Goal: Complete application form: Complete application form

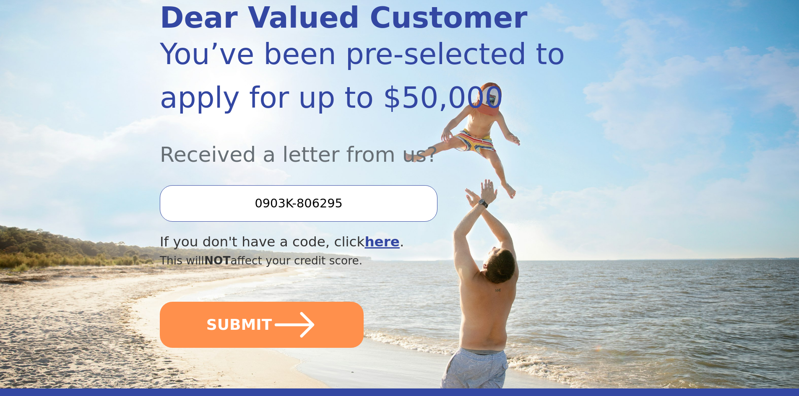
scroll to position [126, 0]
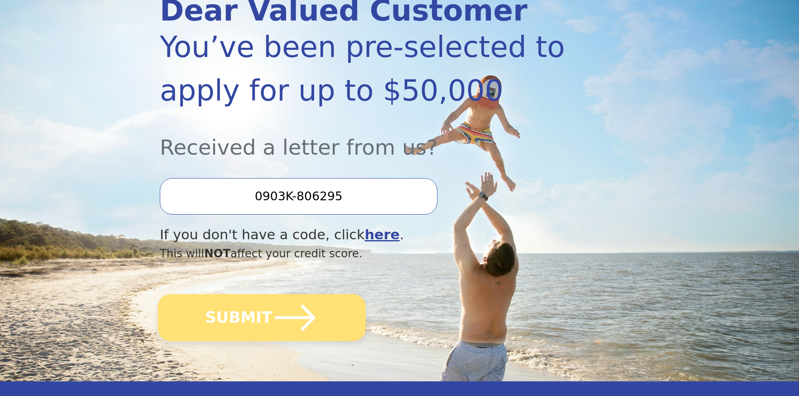
click at [303, 320] on icon "submit" at bounding box center [295, 318] width 46 height 46
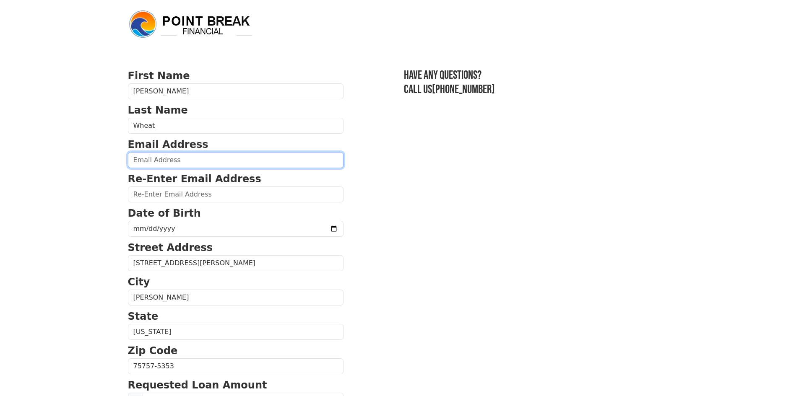
click at [180, 164] on input "email" at bounding box center [236, 160] width 216 height 16
type input "cindymindy21093@yahoo.com"
type input "(903) 277-0510"
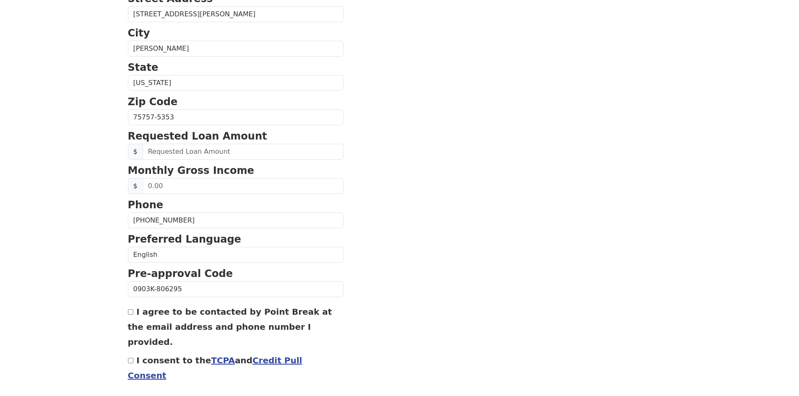
scroll to position [271, 0]
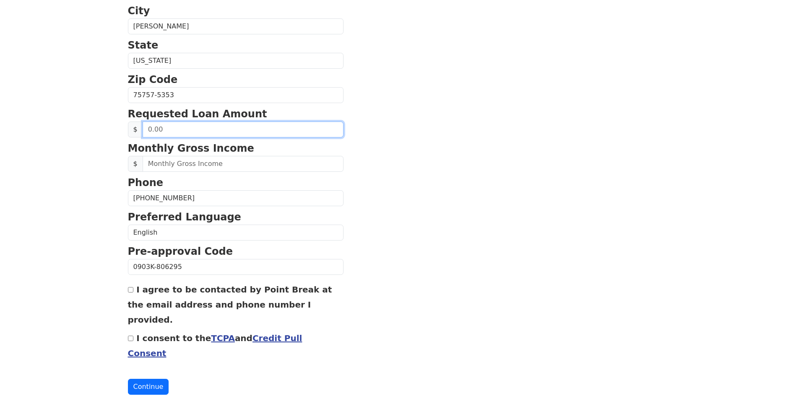
click at [167, 131] on input "text" at bounding box center [243, 130] width 201 height 16
click at [173, 128] on input "text" at bounding box center [243, 130] width 201 height 16
drag, startPoint x: 172, startPoint y: 129, endPoint x: 143, endPoint y: 132, distance: 29.1
click at [143, 132] on input "0.30" at bounding box center [243, 130] width 201 height 16
type input "30,000.00"
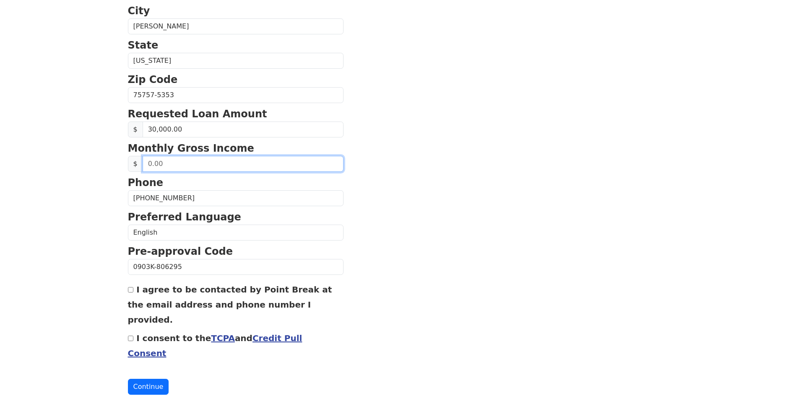
drag, startPoint x: 164, startPoint y: 166, endPoint x: 126, endPoint y: 167, distance: 38.2
click at [126, 167] on div "First Name Cynthia Last Name Wheat Email Address cindymindy21093@yahoo.com Re-E…" at bounding box center [400, 77] width 554 height 697
type input "6,000.00"
click at [130, 289] on input "I agree to be contacted by Point Break at the email address and phone number I …" at bounding box center [130, 289] width 5 height 5
checkbox input "true"
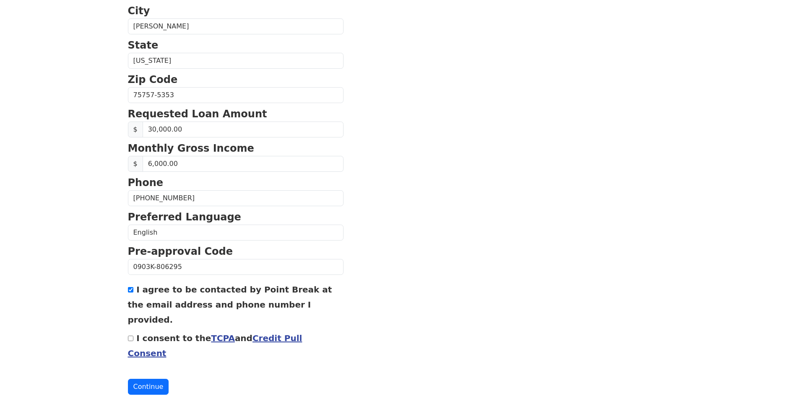
click at [130, 336] on input "I consent to the TCPA and Credit Pull Consent" at bounding box center [130, 338] width 5 height 5
checkbox input "true"
click at [137, 379] on button "Continue" at bounding box center [148, 387] width 41 height 16
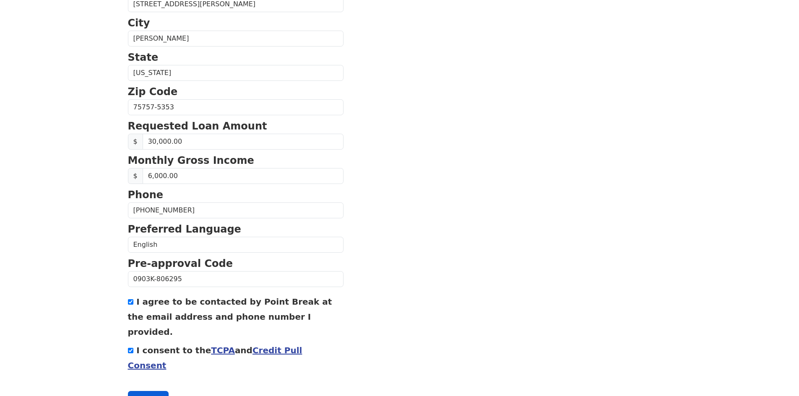
scroll to position [283, 0]
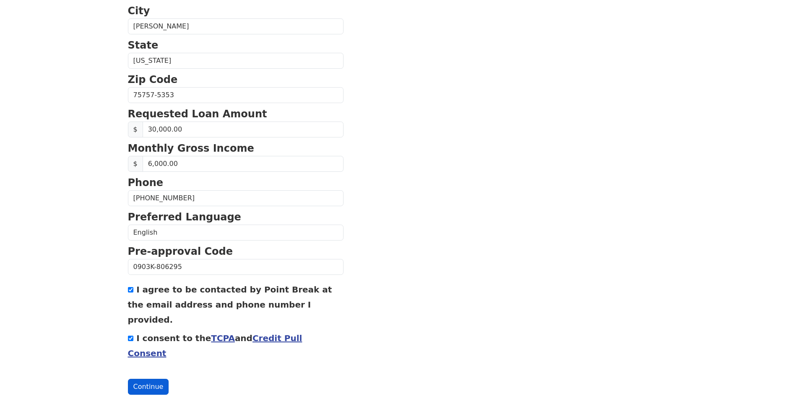
click at [144, 379] on button "Continue" at bounding box center [148, 387] width 41 height 16
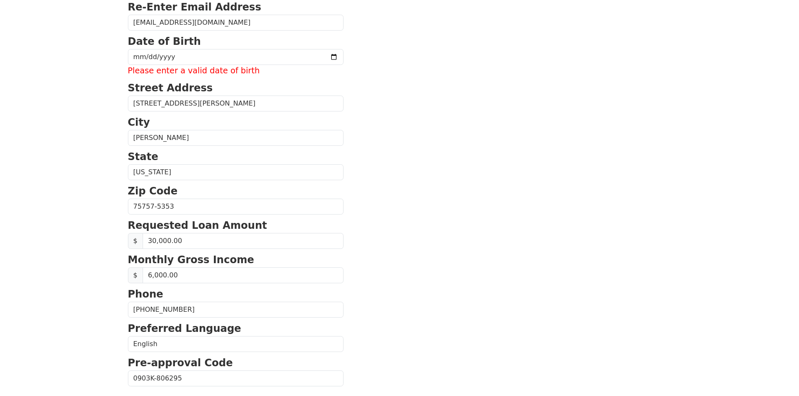
scroll to position [158, 0]
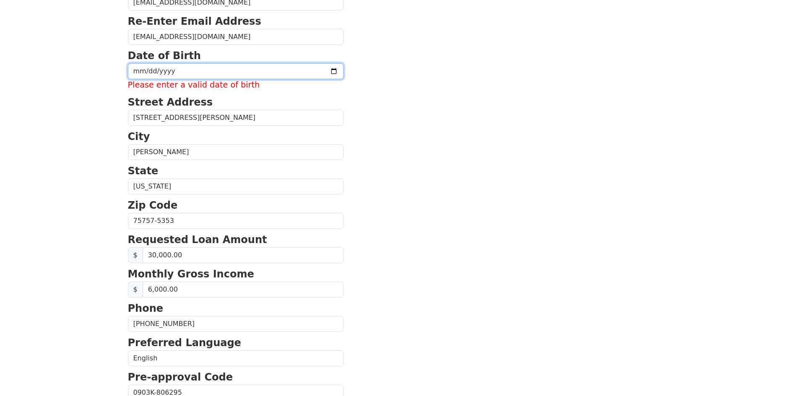
click at [177, 74] on input "date" at bounding box center [236, 71] width 216 height 16
type input "1962-04-16"
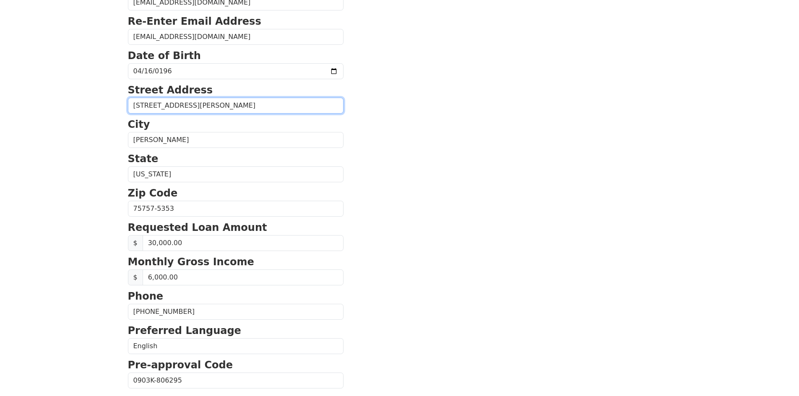
drag, startPoint x: 182, startPoint y: 107, endPoint x: 121, endPoint y: 102, distance: 61.4
click at [121, 102] on body "First Name Cynthia Last Name Wheat Email Address cindymindy21093@yahoo.com Re-E…" at bounding box center [399, 40] width 799 height 396
type input "8900 Ruby Ln, PO Box 1193"
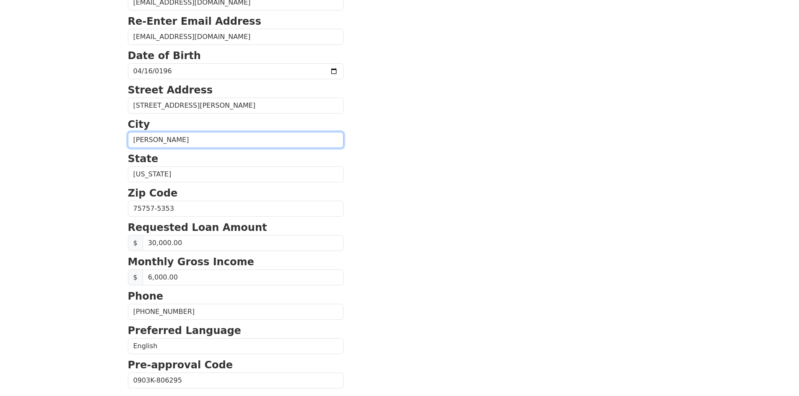
drag, startPoint x: 188, startPoint y: 140, endPoint x: 115, endPoint y: 142, distance: 73.0
click at [115, 142] on body "First Name Cynthia Last Name Wheat Email Address cindymindy21093@yahoo.com Re-E…" at bounding box center [399, 40] width 799 height 396
type input "Frankston"
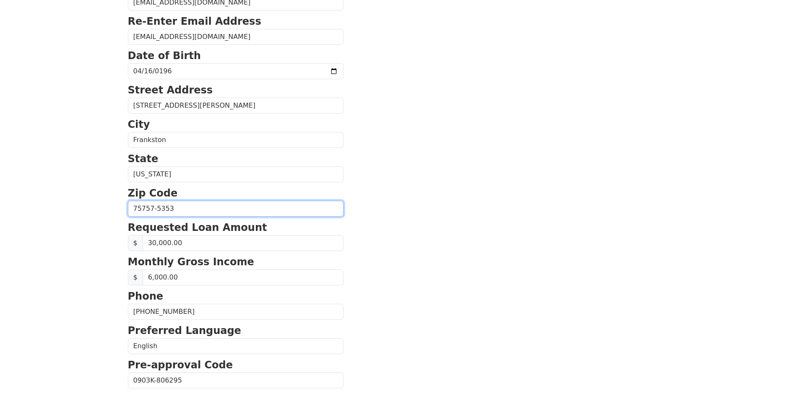
drag, startPoint x: 182, startPoint y: 206, endPoint x: 115, endPoint y: 208, distance: 67.1
click at [115, 208] on body "First Name Cynthia Last Name Wheat Email Address cindymindy21093@yahoo.com Re-E…" at bounding box center [399, 40] width 799 height 396
type input "75763"
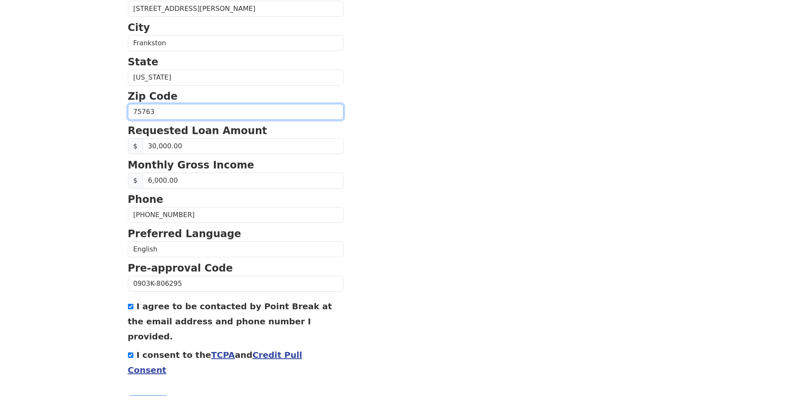
scroll to position [271, 0]
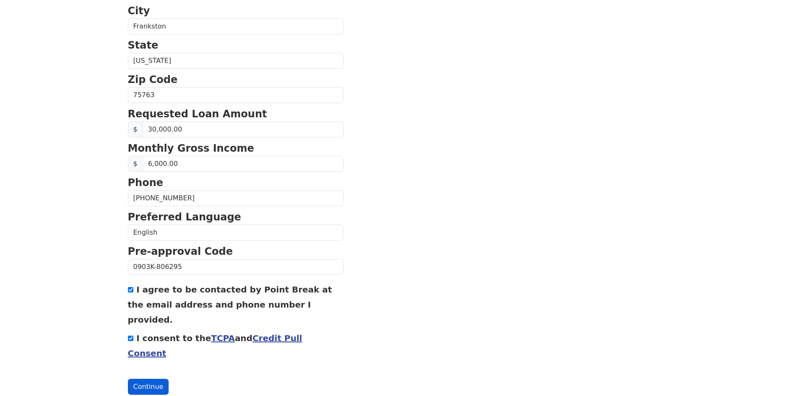
click at [140, 379] on button "Continue" at bounding box center [148, 387] width 41 height 16
